Goal: Task Accomplishment & Management: Complete application form

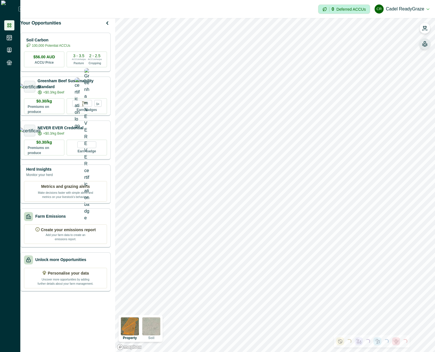
click at [424, 47] on button "button" at bounding box center [424, 43] width 11 height 11
click at [354, 84] on icon "button" at bounding box center [353, 84] width 5 height 4
click at [426, 46] on icon "button" at bounding box center [424, 45] width 5 height 3
click at [355, 80] on button "button" at bounding box center [354, 84] width 6 height 11
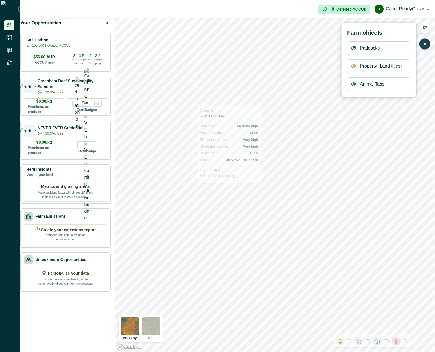
click at [238, 162] on p "-30.62643, 151.56680" at bounding box center [241, 160] width 33 height 6
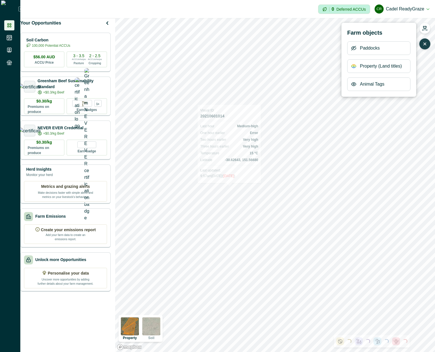
click at [246, 162] on p "-30.62643, 151.56680" at bounding box center [241, 160] width 33 height 6
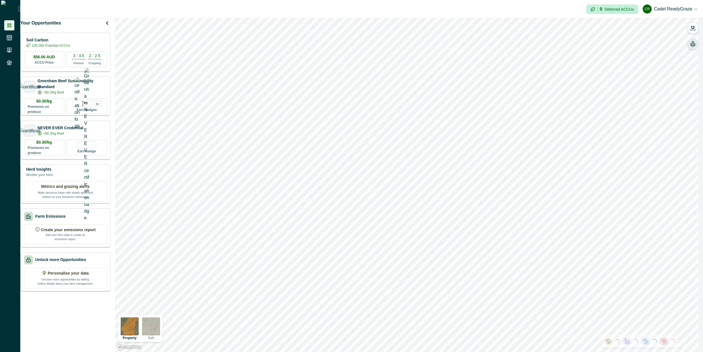
click at [434, 43] on button "button" at bounding box center [692, 43] width 11 height 11
click at [434, 28] on icon "button" at bounding box center [693, 27] width 4 height 3
click at [434, 27] on icon "button" at bounding box center [693, 28] width 6 height 6
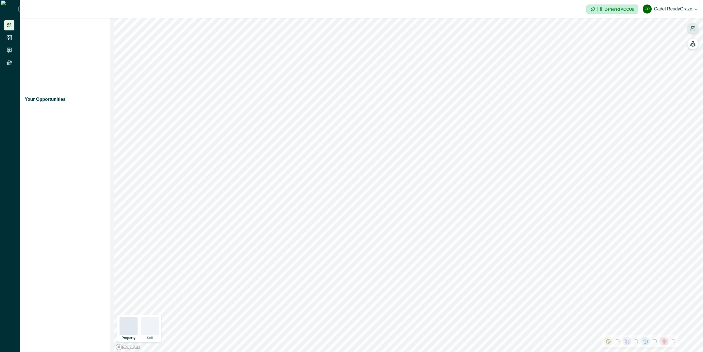
click at [697, 32] on button "button" at bounding box center [692, 28] width 11 height 11
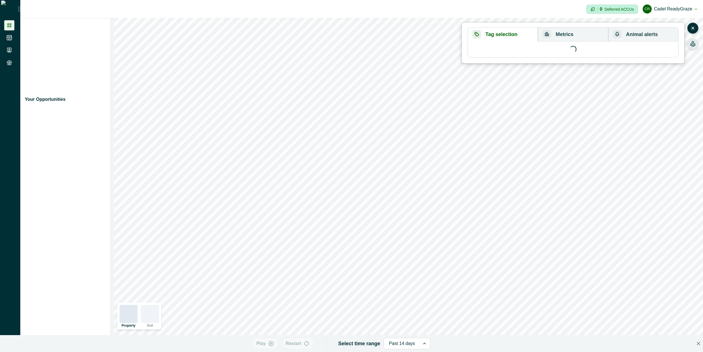
click at [695, 47] on button "button" at bounding box center [692, 43] width 11 height 11
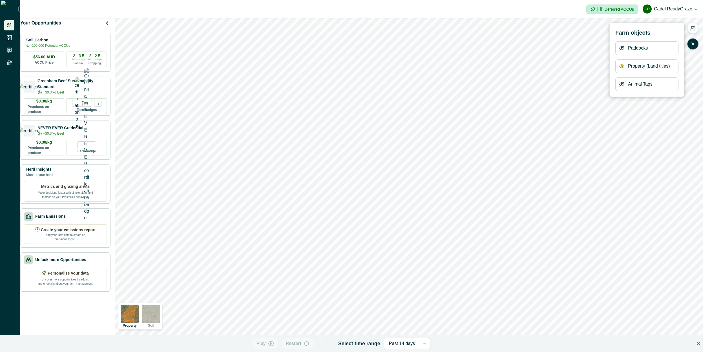
click at [620, 87] on icon "button" at bounding box center [622, 84] width 6 height 6
click at [363, 150] on p "-30.62716, 151.56412" at bounding box center [371, 148] width 33 height 6
click at [367, 147] on p "-30.62716, 151.56412" at bounding box center [371, 148] width 33 height 6
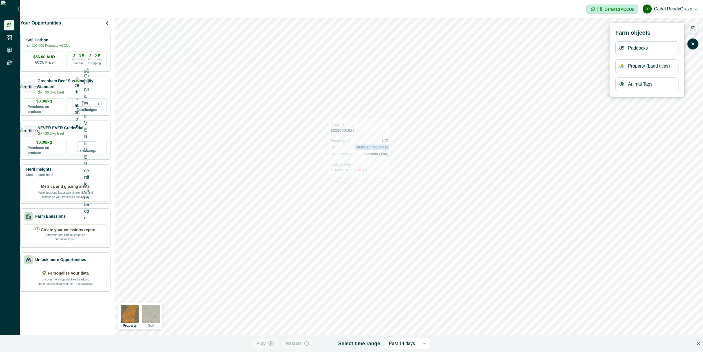
copy p "-30.62716, 151.56412"
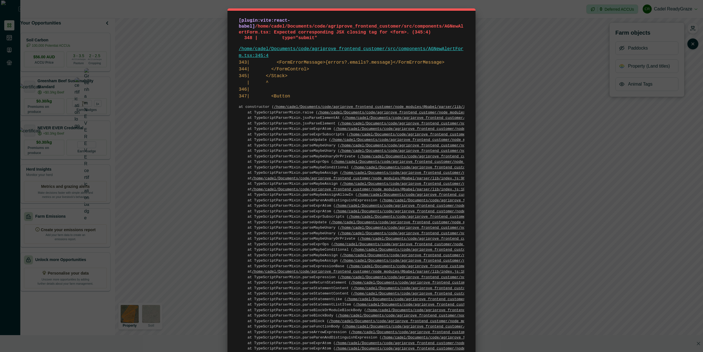
click at [517, 83] on div "[plugin:vite:react-babel] /home/cadel/Documents/code/agriprove_frontend_custome…" at bounding box center [351, 176] width 703 height 352
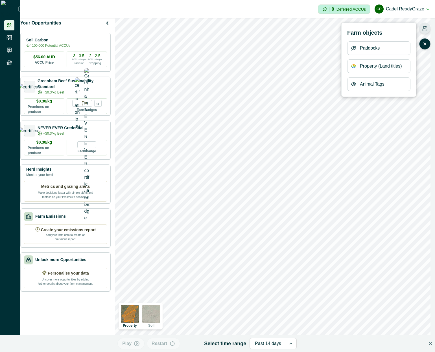
click at [420, 28] on button "button" at bounding box center [424, 28] width 11 height 11
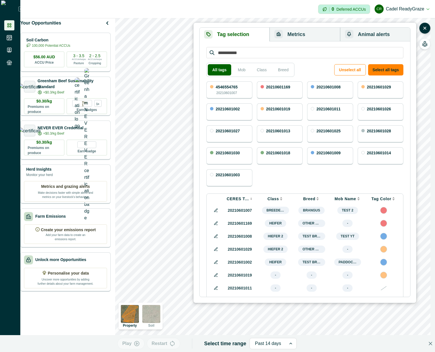
click at [391, 34] on button "Animal alerts" at bounding box center [375, 35] width 70 height 14
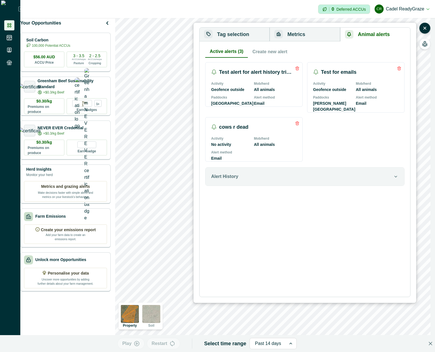
click at [262, 49] on button "Create new alert" at bounding box center [270, 52] width 44 height 12
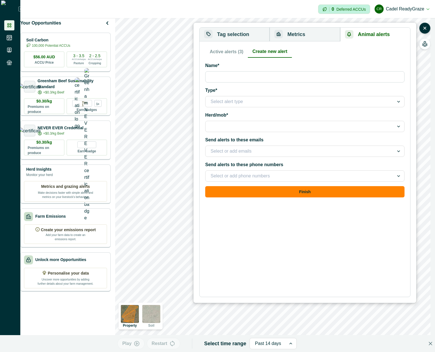
click at [245, 174] on div at bounding box center [299, 176] width 178 height 8
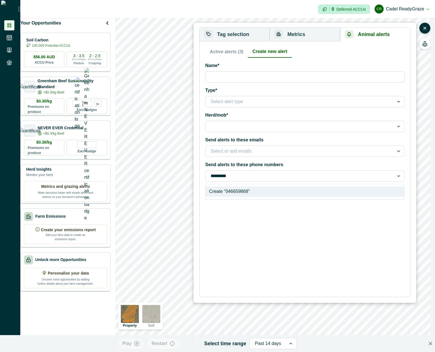
type input "**********"
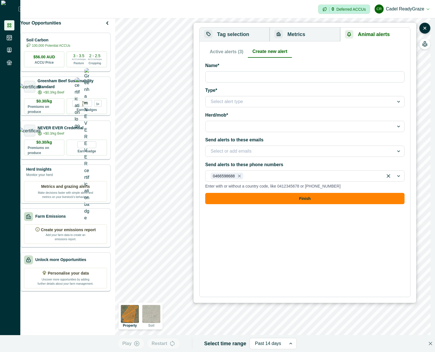
click at [277, 78] on input "Name*" at bounding box center [304, 76] width 199 height 11
type input "**********"
click at [268, 105] on div at bounding box center [299, 102] width 178 height 8
click at [231, 118] on div "Geofence Outside" at bounding box center [304, 117] width 199 height 10
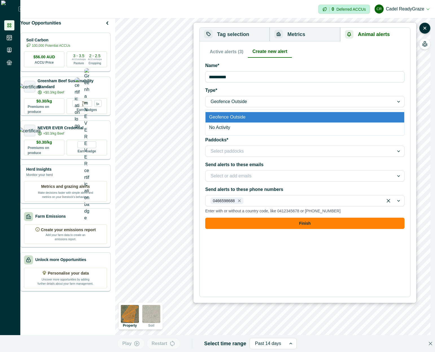
click at [249, 97] on div "Geofence Outside" at bounding box center [304, 101] width 199 height 11
click at [232, 129] on div "No Activity" at bounding box center [304, 128] width 199 height 10
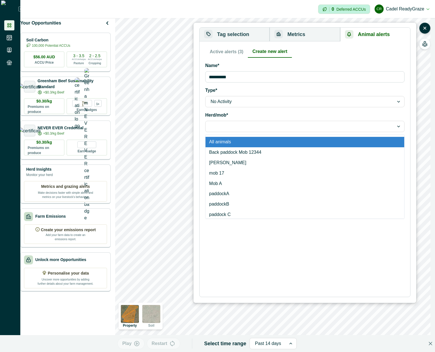
click at [232, 125] on div at bounding box center [299, 127] width 178 height 8
click at [236, 142] on div "All animals" at bounding box center [304, 142] width 199 height 10
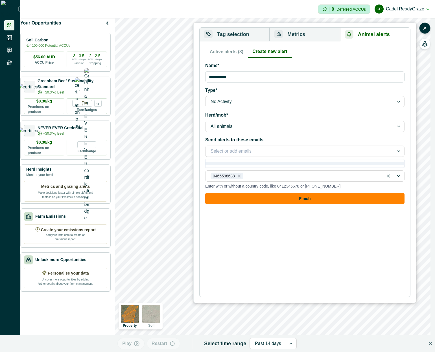
click at [245, 154] on div at bounding box center [299, 151] width 178 height 8
click at [246, 152] on div at bounding box center [299, 151] width 178 height 8
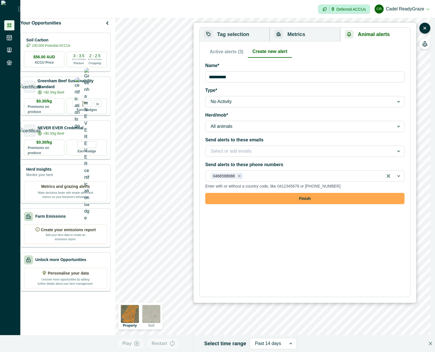
click at [330, 199] on button "Finish" at bounding box center [304, 198] width 199 height 11
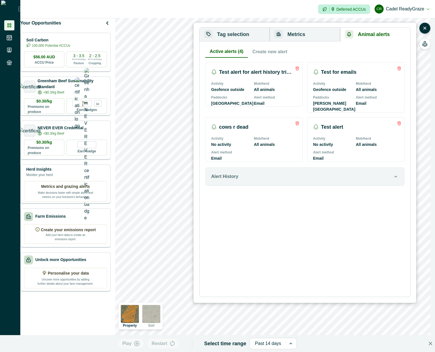
click at [284, 222] on div "Active alerts (4) Create new alert Test alert for alert history triggering Acti…" at bounding box center [304, 169] width 199 height 247
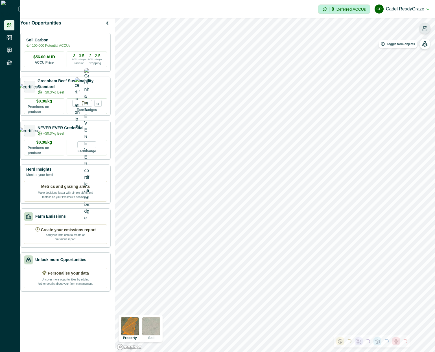
click at [428, 30] on button "button" at bounding box center [424, 28] width 11 height 11
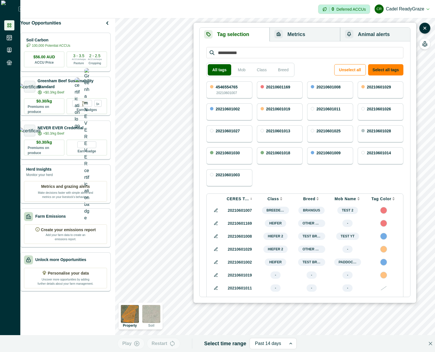
click at [392, 36] on button "Animal alerts" at bounding box center [375, 35] width 70 height 14
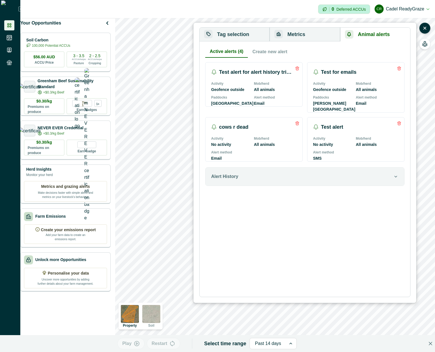
click at [313, 162] on div "Activity No activity Mob/herd All animals Alert method SMS" at bounding box center [355, 148] width 97 height 25
click at [313, 162] on p "SMS" at bounding box center [317, 159] width 8 height 6
click at [250, 162] on div "Alert method Email" at bounding box center [232, 156] width 43 height 12
